Goal: Find specific page/section

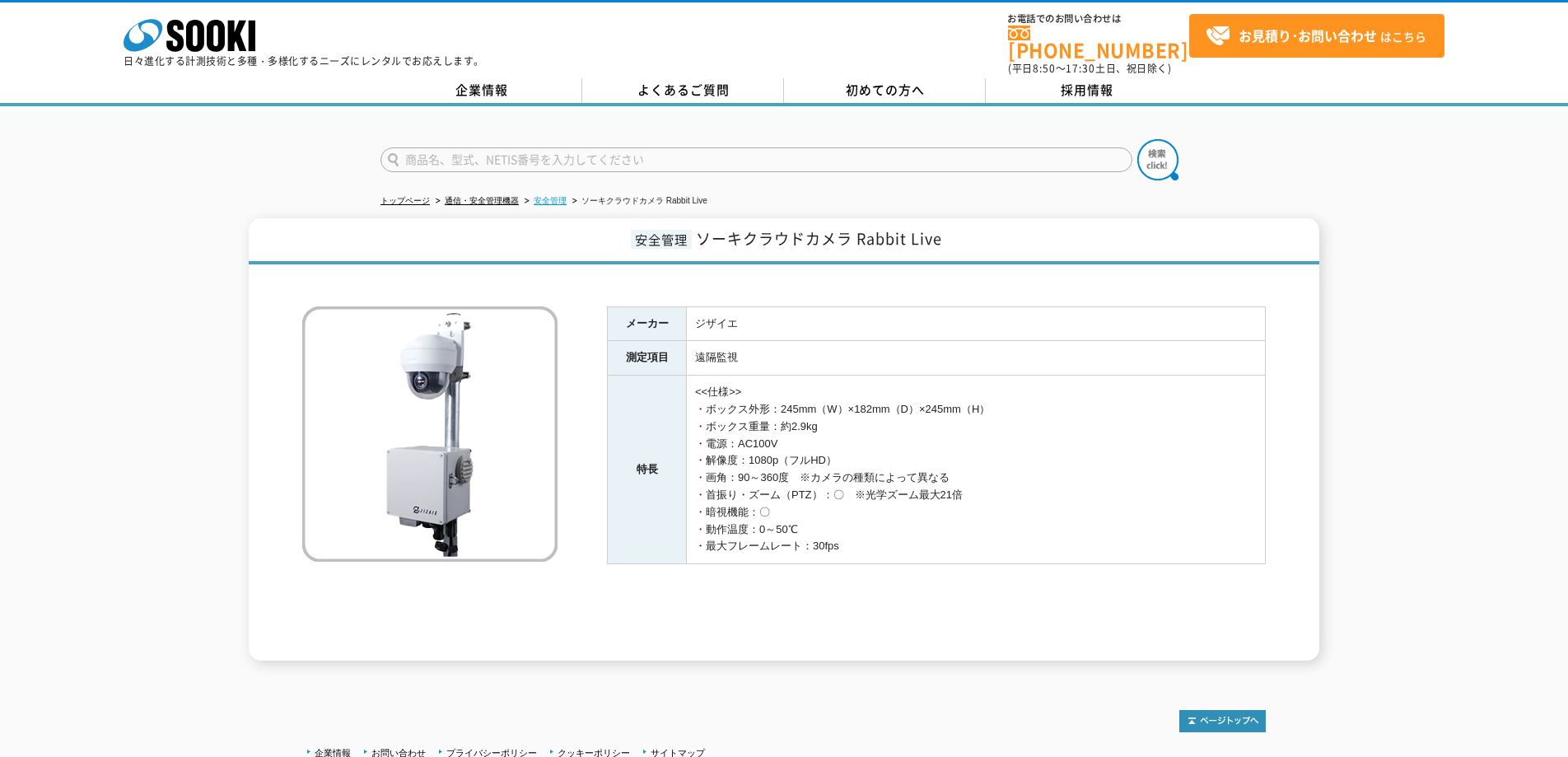
click at [555, 196] on link "安全管理" at bounding box center [550, 200] width 33 height 9
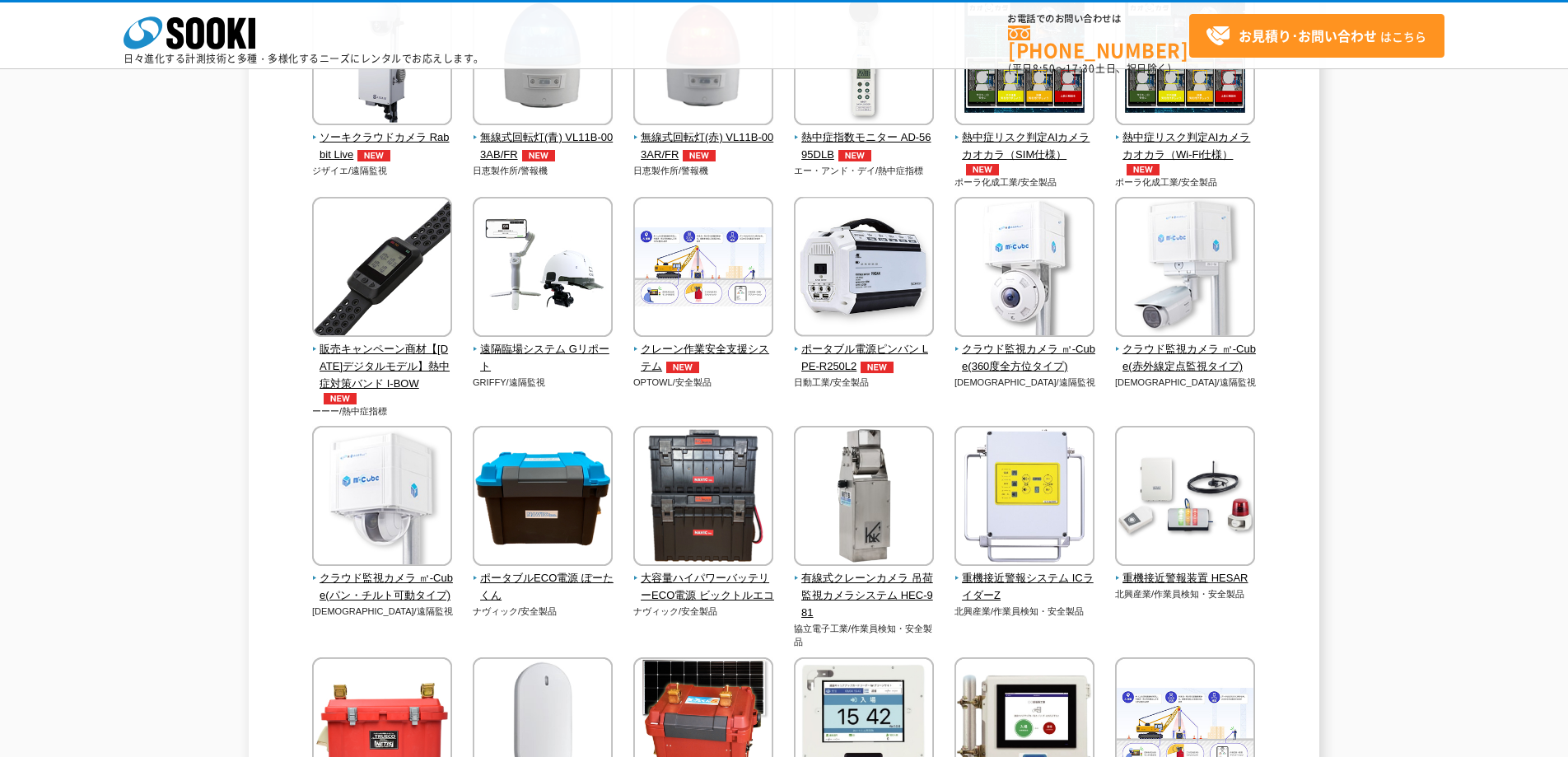
scroll to position [205, 0]
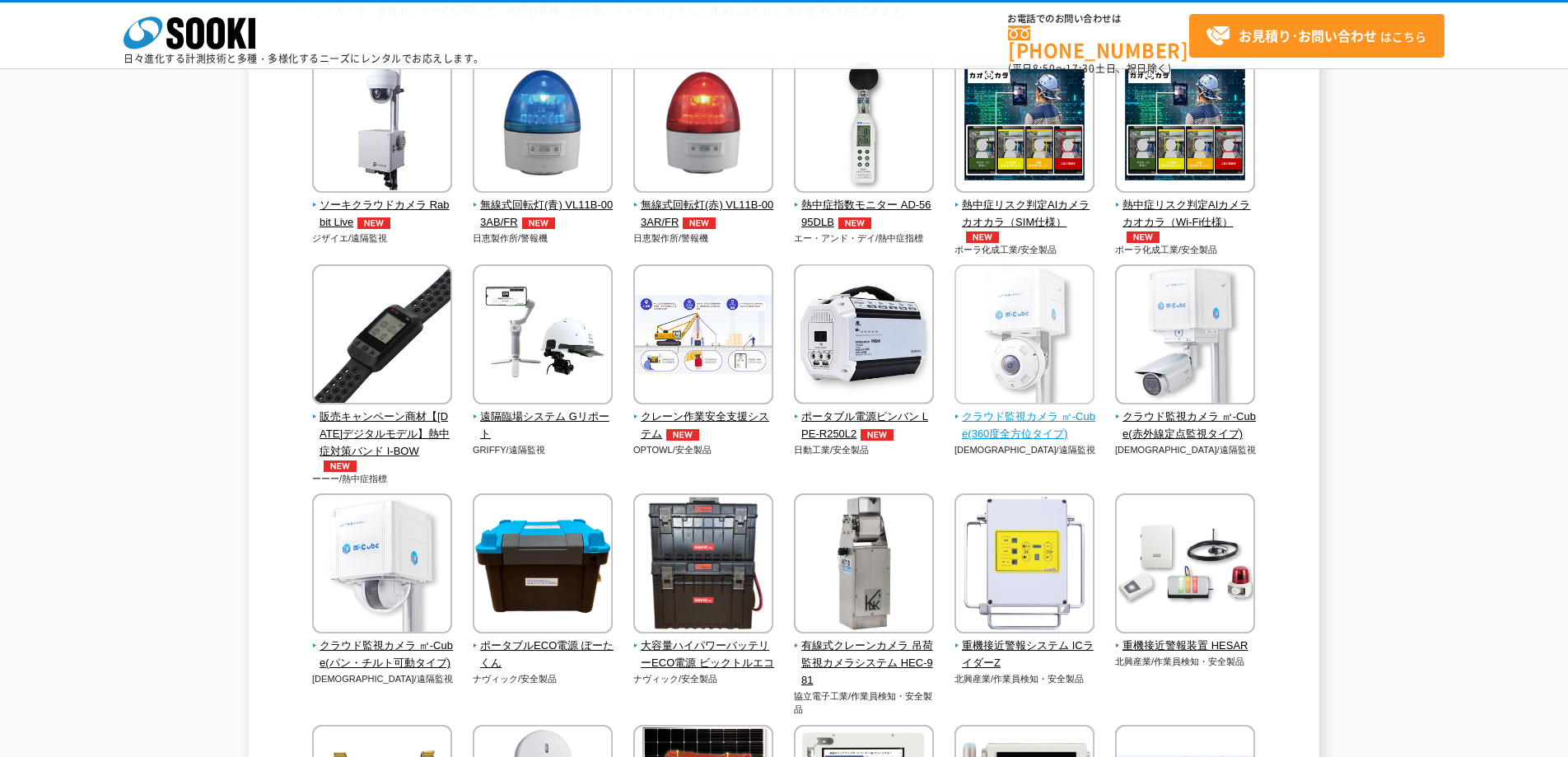
click at [1061, 346] on img at bounding box center [1024, 336] width 140 height 144
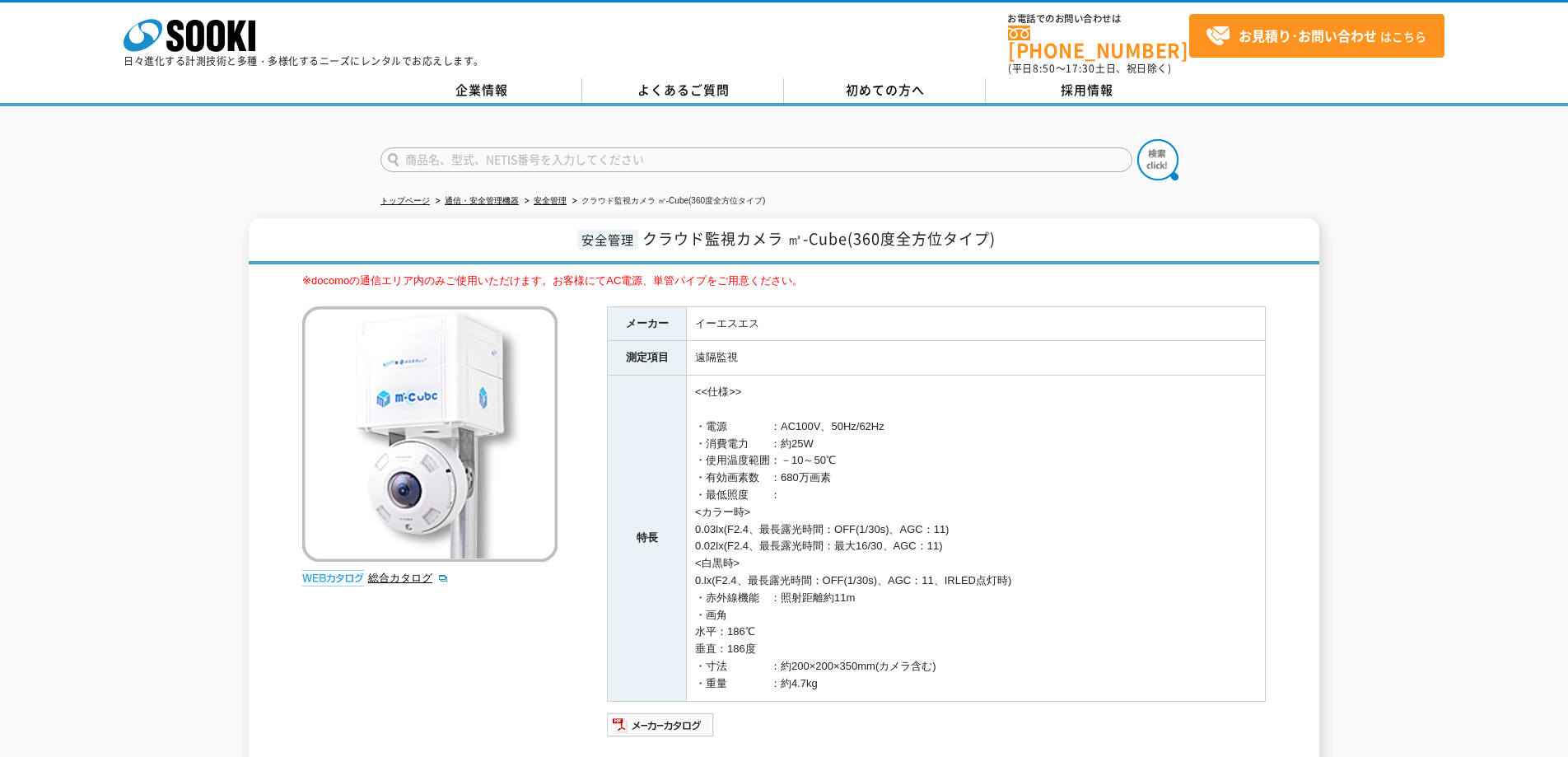
click at [394, 446] on img at bounding box center [429, 434] width 255 height 255
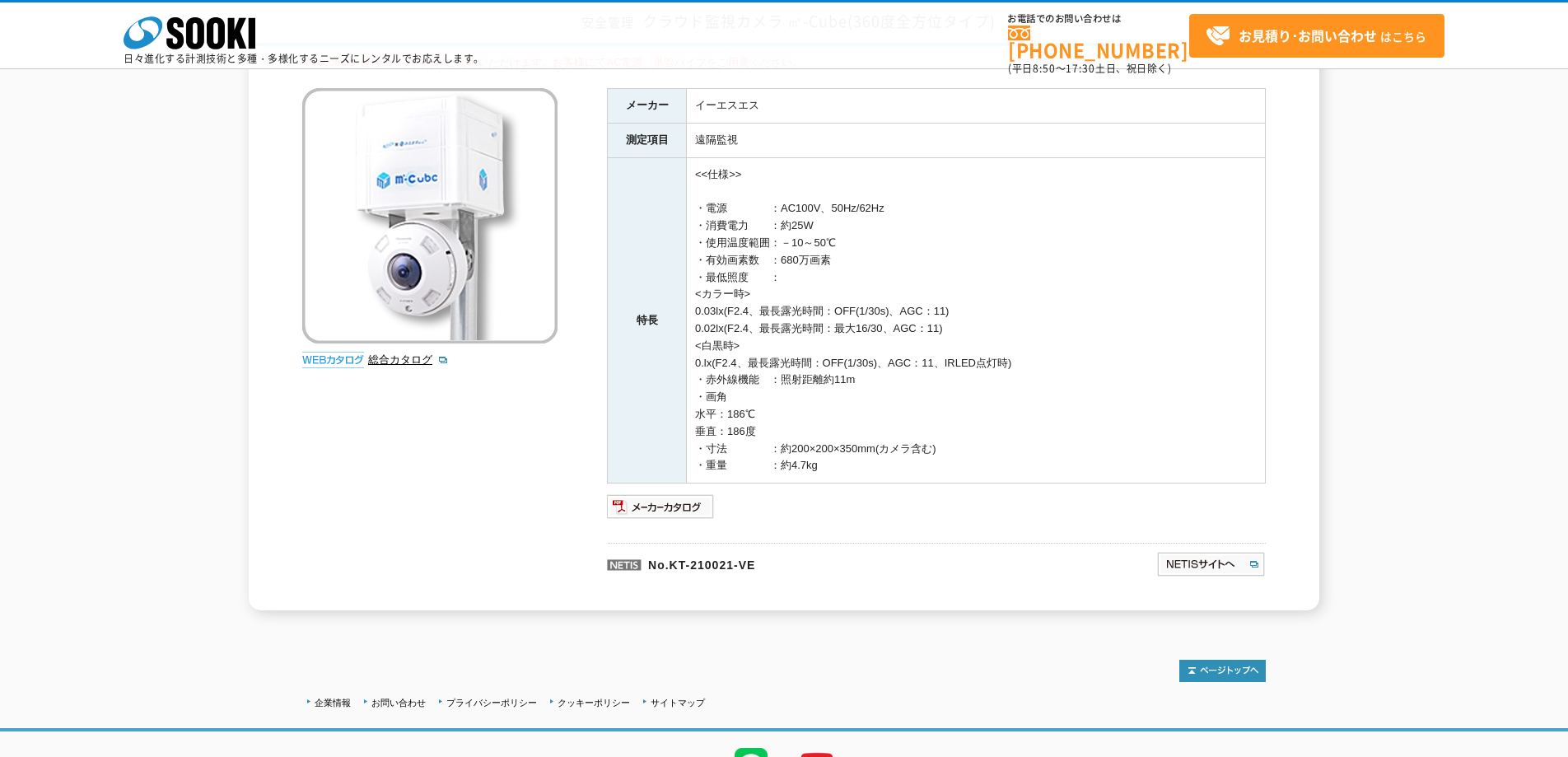
scroll to position [229, 0]
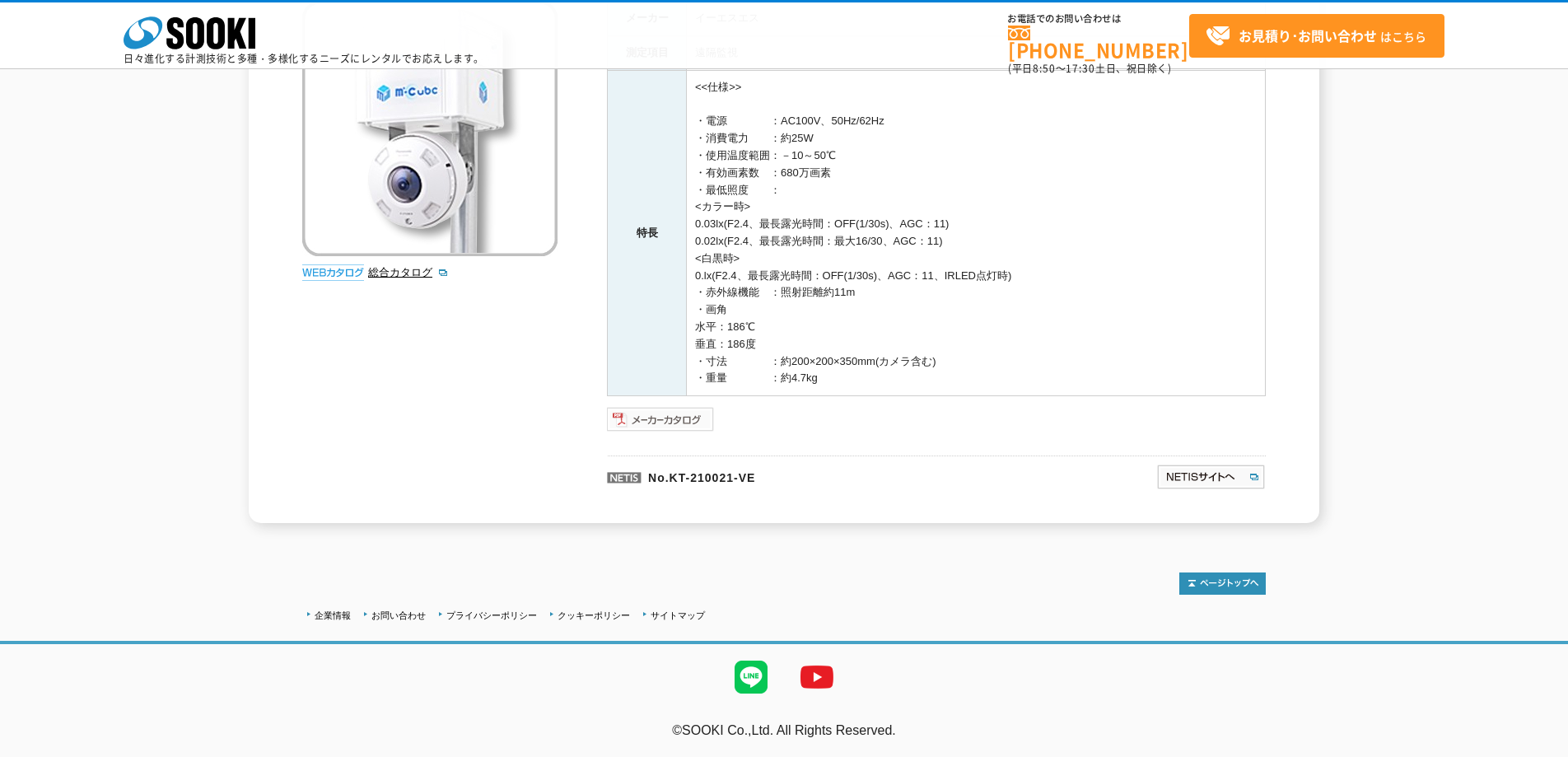
click at [659, 430] on img at bounding box center [661, 419] width 108 height 26
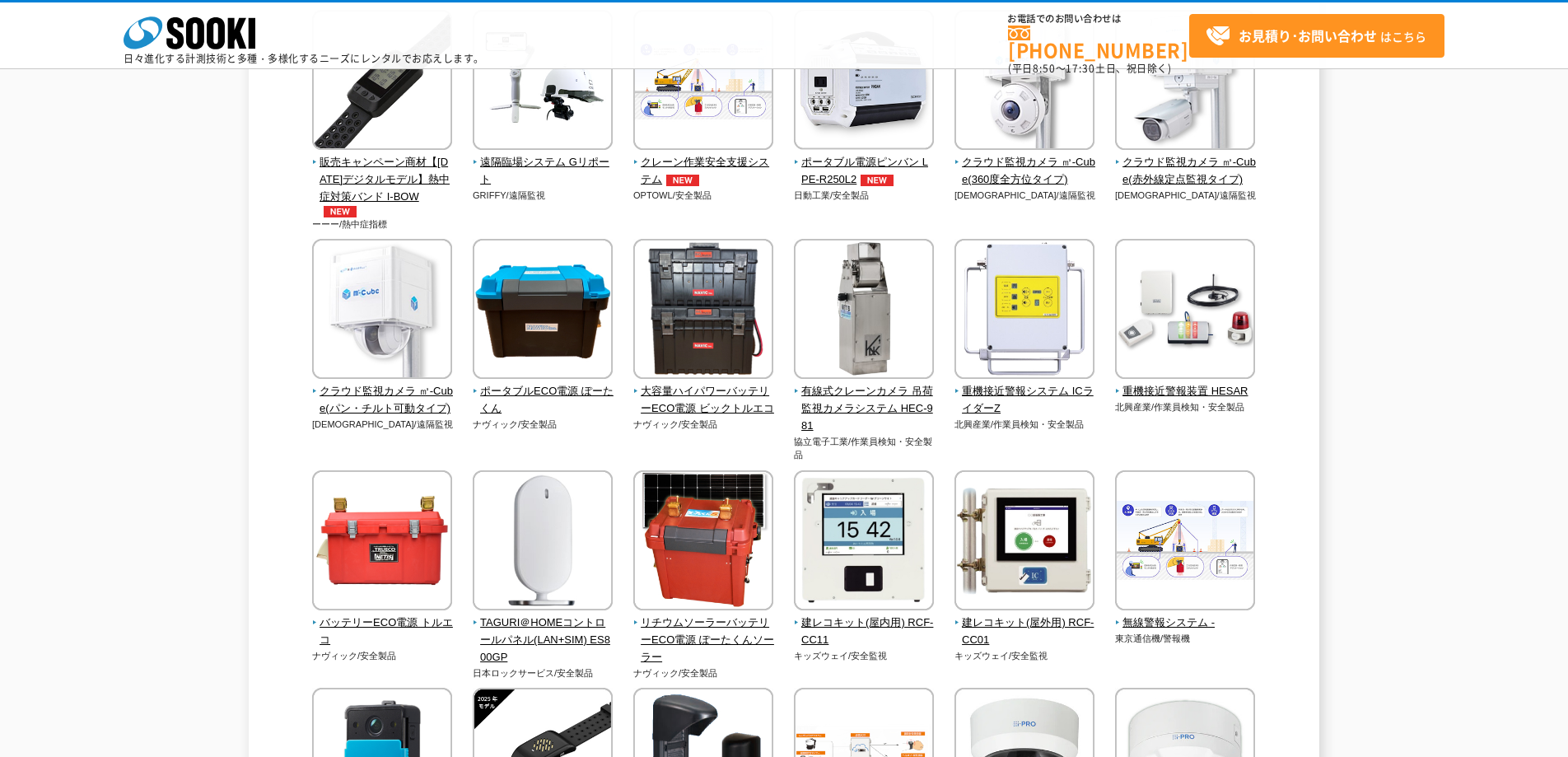
scroll to position [598, 0]
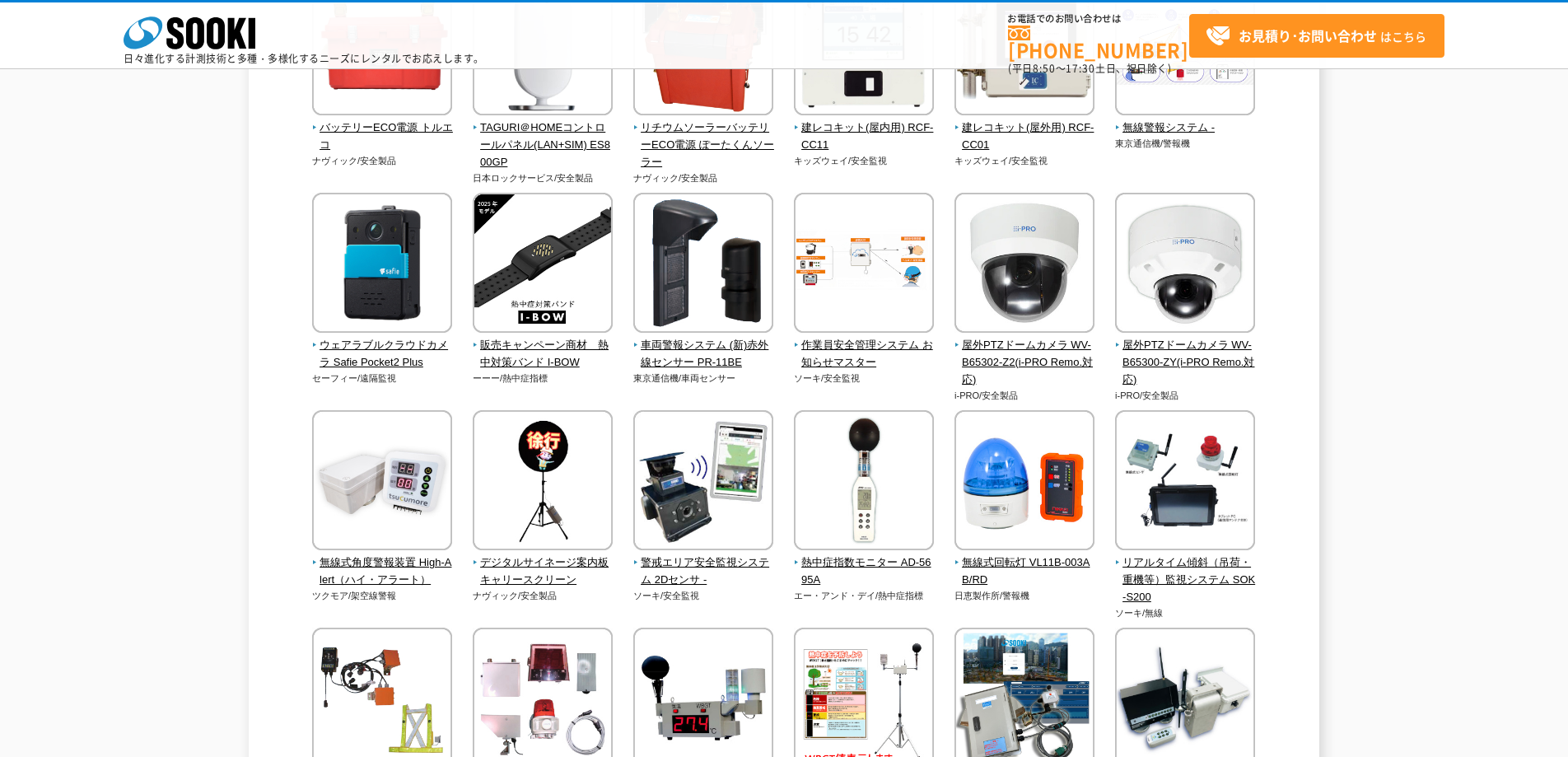
scroll to position [1159, 0]
